Goal: Communication & Community: Answer question/provide support

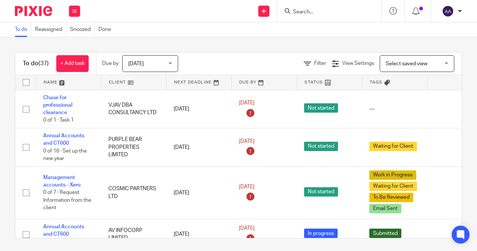
click at [294, 8] on form at bounding box center [331, 10] width 79 height 9
click at [304, 16] on div at bounding box center [329, 11] width 104 height 22
click at [302, 14] on input "Search" at bounding box center [325, 12] width 67 height 7
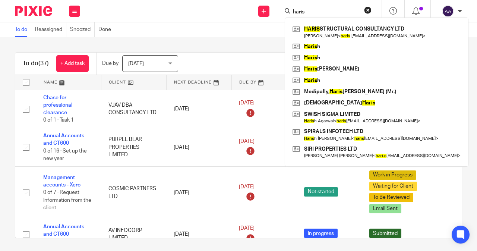
type input "haris"
click at [315, 37] on link at bounding box center [377, 31] width 172 height 17
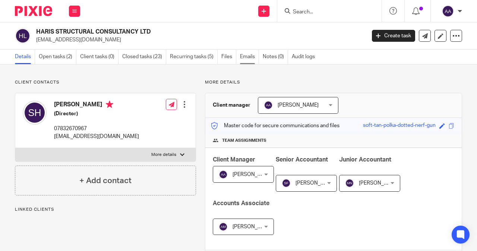
click at [244, 56] on link "Emails" at bounding box center [249, 57] width 19 height 15
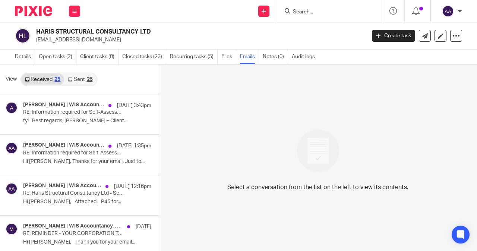
click at [80, 80] on link "Sent 25" at bounding box center [80, 79] width 32 height 12
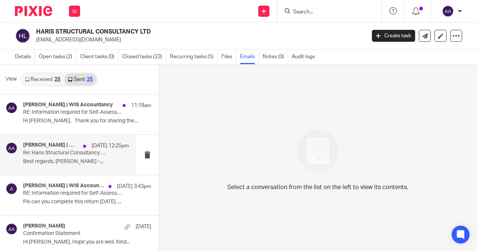
scroll to position [1, 0]
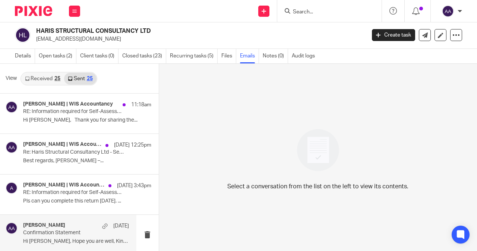
click at [56, 240] on p "Hi Sarath, Hope you are well, Kind..." at bounding box center [76, 241] width 106 height 6
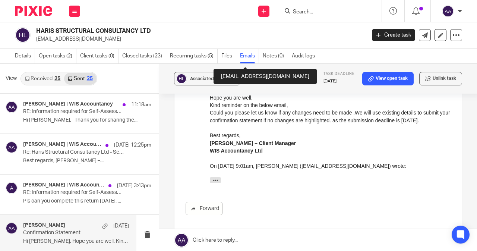
scroll to position [139, 0]
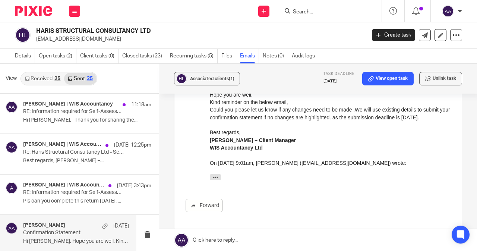
click at [201, 238] on link at bounding box center [318, 240] width 318 height 22
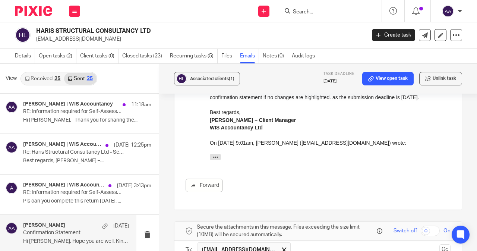
scroll to position [85, 0]
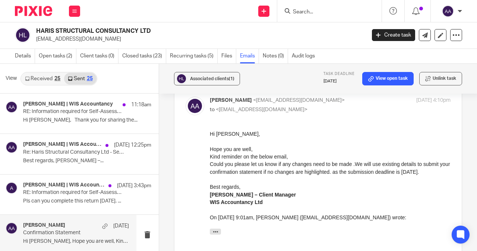
drag, startPoint x: 209, startPoint y: 134, endPoint x: 263, endPoint y: 202, distance: 86.1
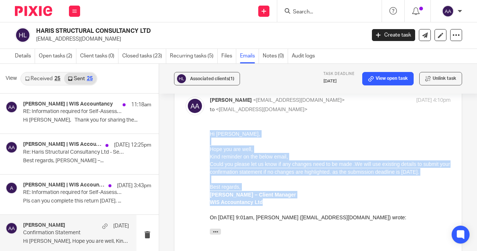
drag, startPoint x: 263, startPoint y: 201, endPoint x: 408, endPoint y: 259, distance: 156.0
click at [209, 130] on html "Hi Sarath, Hope you are well, Kind reminder on the below email, Could you pleas…" at bounding box center [329, 184] width 241 height 108
copy div "Hi Sarath, Hope you are well, Kind reminder on the below email, Could you pleas…"
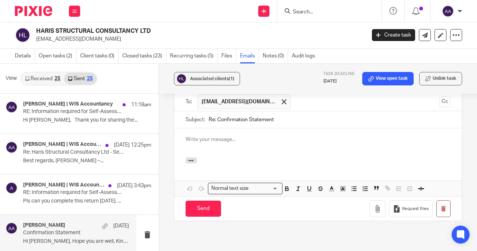
scroll to position [308, 0]
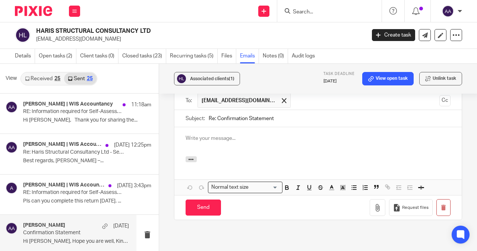
click at [186, 138] on p at bounding box center [318, 137] width 265 height 7
paste div
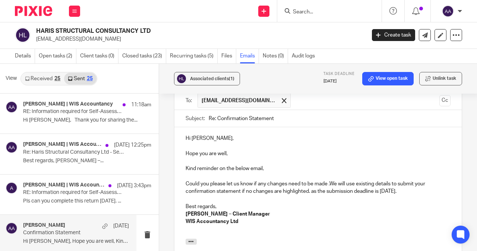
click at [387, 193] on p "Could you please let us know if any changes need to be made .We will use existi…" at bounding box center [318, 187] width 265 height 15
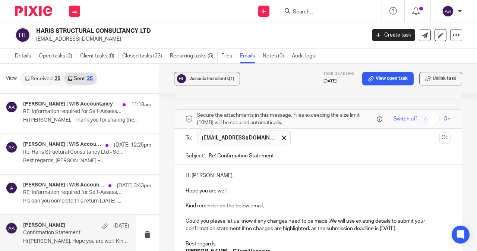
scroll to position [457, 0]
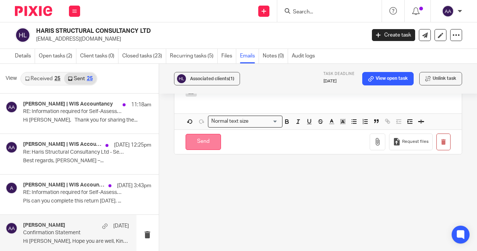
click at [196, 143] on input "Send" at bounding box center [203, 142] width 35 height 16
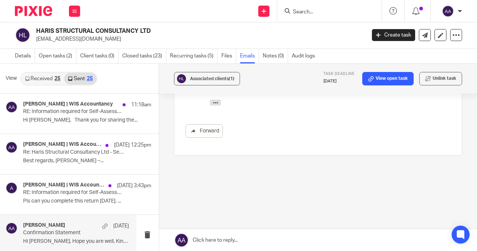
click at [300, 12] on input "Search" at bounding box center [325, 12] width 67 height 7
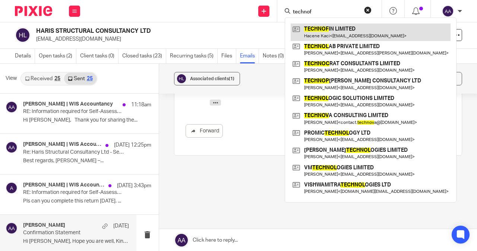
type input "technof"
click at [342, 33] on link at bounding box center [371, 31] width 160 height 17
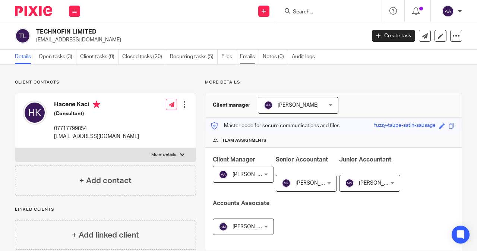
click at [245, 60] on link "Emails" at bounding box center [249, 57] width 19 height 15
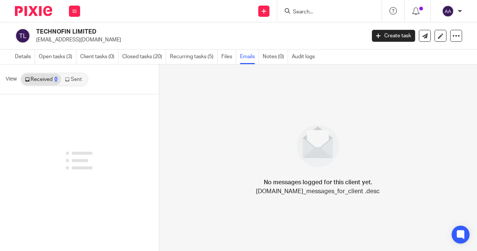
click at [75, 77] on link "Sent" at bounding box center [74, 79] width 26 height 12
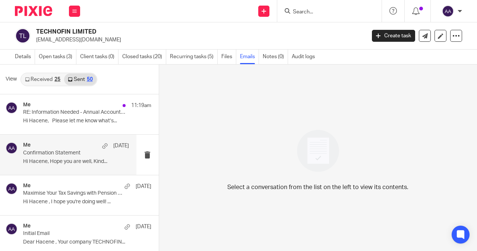
click at [84, 149] on div "Me 11 Sep" at bounding box center [76, 145] width 106 height 7
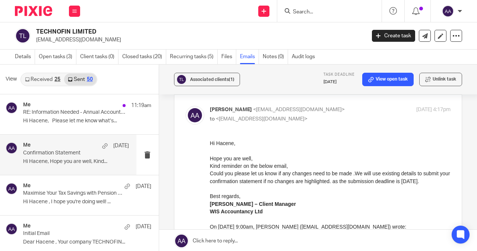
scroll to position [65, 0]
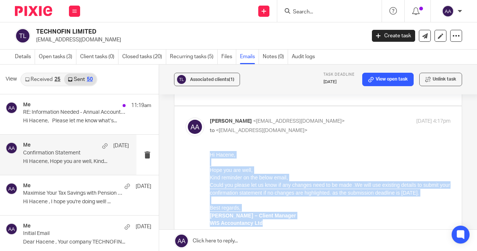
drag, startPoint x: 211, startPoint y: 153, endPoint x: 267, endPoint y: 221, distance: 88.4
click at [267, 221] on div "Hi Hacene, Hope you are well, Kind reminder on the below email, Could you pleas…" at bounding box center [329, 204] width 241 height 108
copy div "Hi Hacene, Hope you are well, Kind reminder on the below email, Could you pleas…"
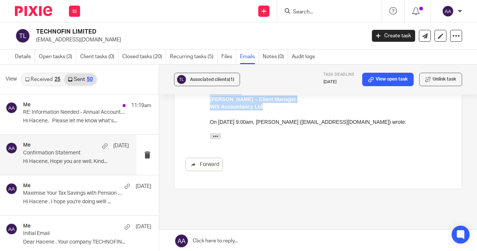
scroll to position [214, 0]
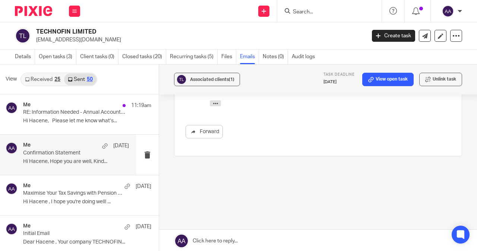
click at [197, 240] on link at bounding box center [318, 240] width 318 height 22
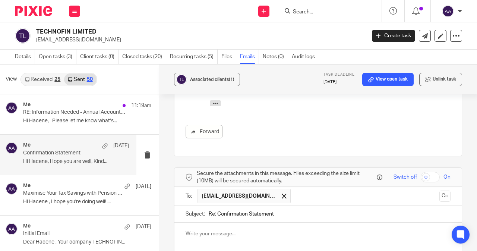
scroll to position [346, 0]
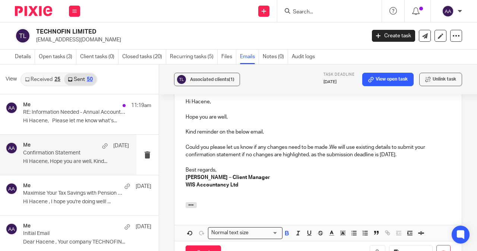
click at [390, 156] on p "Could you please let us know if any changes need to be made .We will use existi…" at bounding box center [318, 150] width 265 height 15
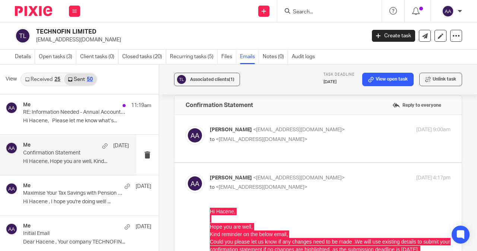
scroll to position [0, 0]
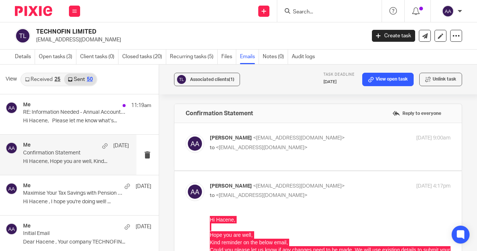
click at [270, 159] on label at bounding box center [317, 146] width 287 height 47
click at [186, 134] on input "checkbox" at bounding box center [185, 134] width 0 height 0
checkbox input "true"
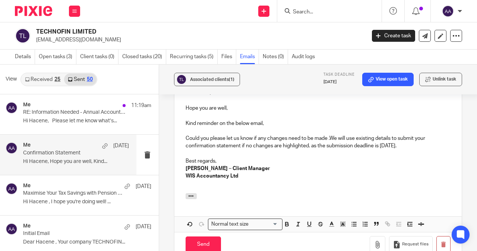
scroll to position [849, 0]
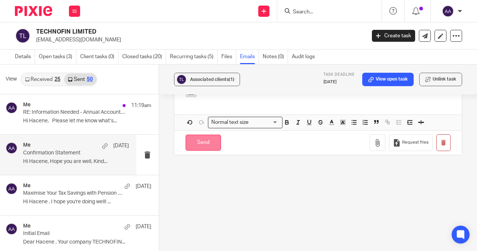
click at [212, 144] on input "Send" at bounding box center [203, 142] width 35 height 16
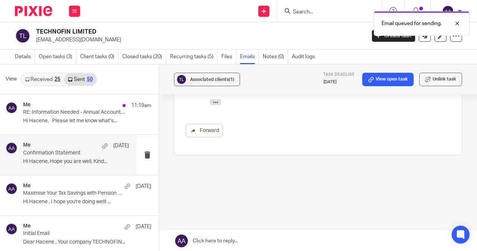
scroll to position [606, 0]
click at [306, 11] on div "Email queued for sending." at bounding box center [353, 21] width 231 height 28
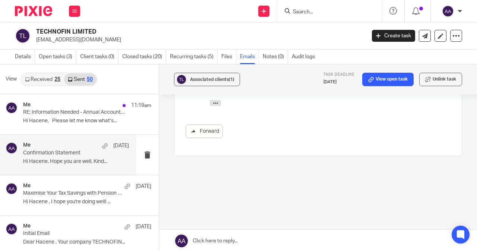
click at [294, 12] on input "Search" at bounding box center [325, 12] width 67 height 7
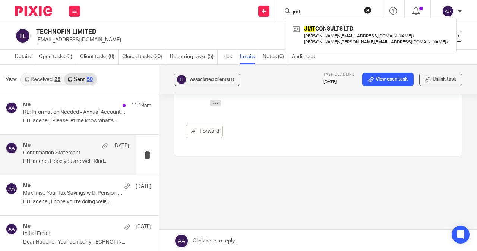
type input "jmt"
click at [310, 29] on link at bounding box center [371, 34] width 160 height 23
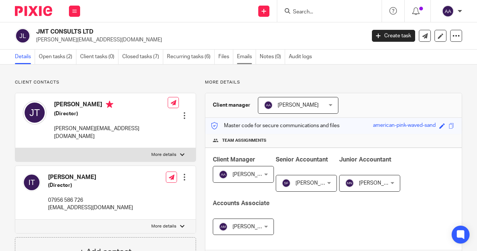
click at [244, 51] on link "Emails" at bounding box center [246, 57] width 19 height 15
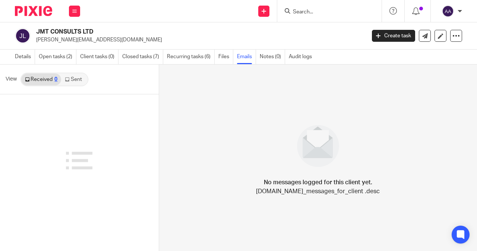
click at [76, 79] on link "Sent" at bounding box center [74, 79] width 26 height 12
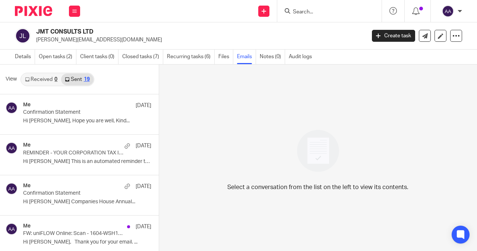
click at [68, 120] on p "Hi [PERSON_NAME], Hope you are well, Kind..." at bounding box center [87, 121] width 128 height 6
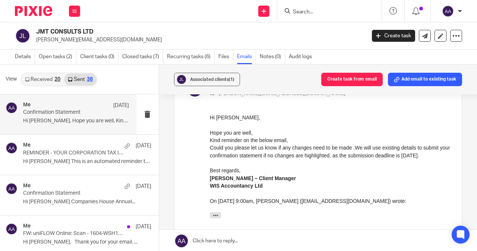
scroll to position [112, 0]
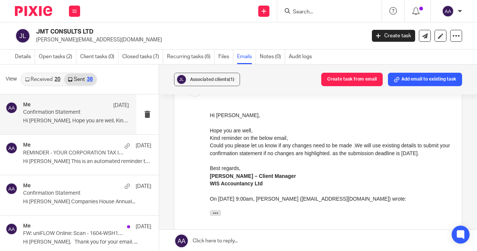
click at [310, 12] on input "Search" at bounding box center [325, 12] width 67 height 7
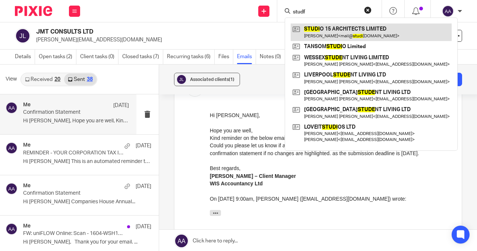
type input "studf"
click at [323, 34] on link at bounding box center [371, 31] width 161 height 17
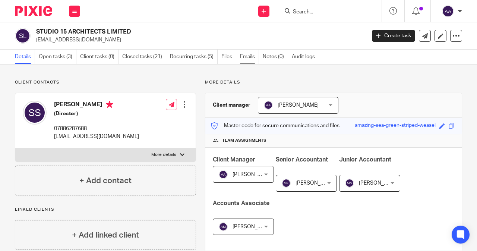
click at [248, 58] on link "Emails" at bounding box center [249, 57] width 19 height 15
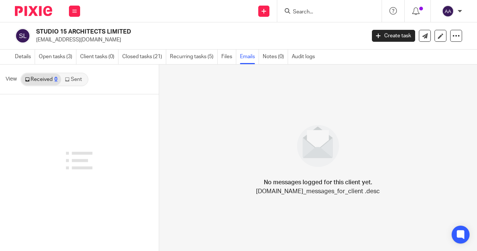
click at [80, 76] on link "Sent" at bounding box center [74, 79] width 26 height 12
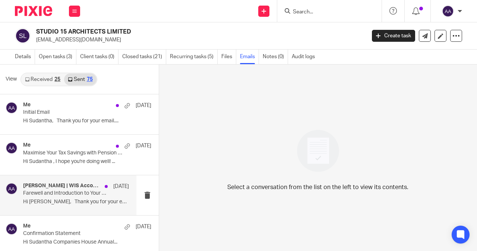
click at [78, 178] on div "[PERSON_NAME] | WIS Accountancy [DATE] Farewell and Introduction to Your New Po…" at bounding box center [68, 195] width 136 height 40
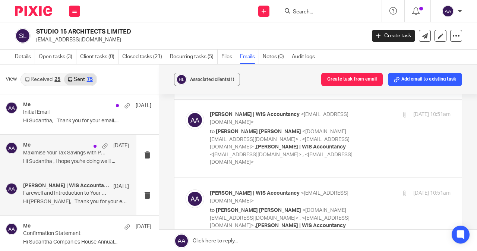
scroll to position [2309, 0]
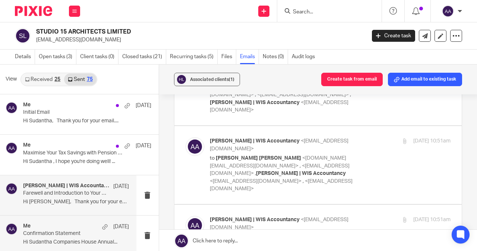
click at [73, 240] on p "Hi Sudantha Companies House Annual..." at bounding box center [76, 242] width 106 height 6
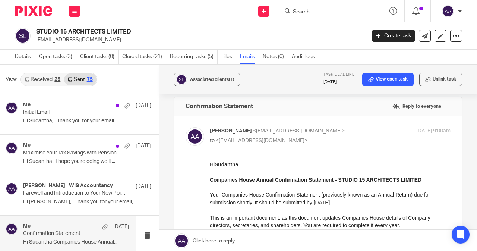
scroll to position [0, 0]
